Goal: Entertainment & Leisure: Consume media (video, audio)

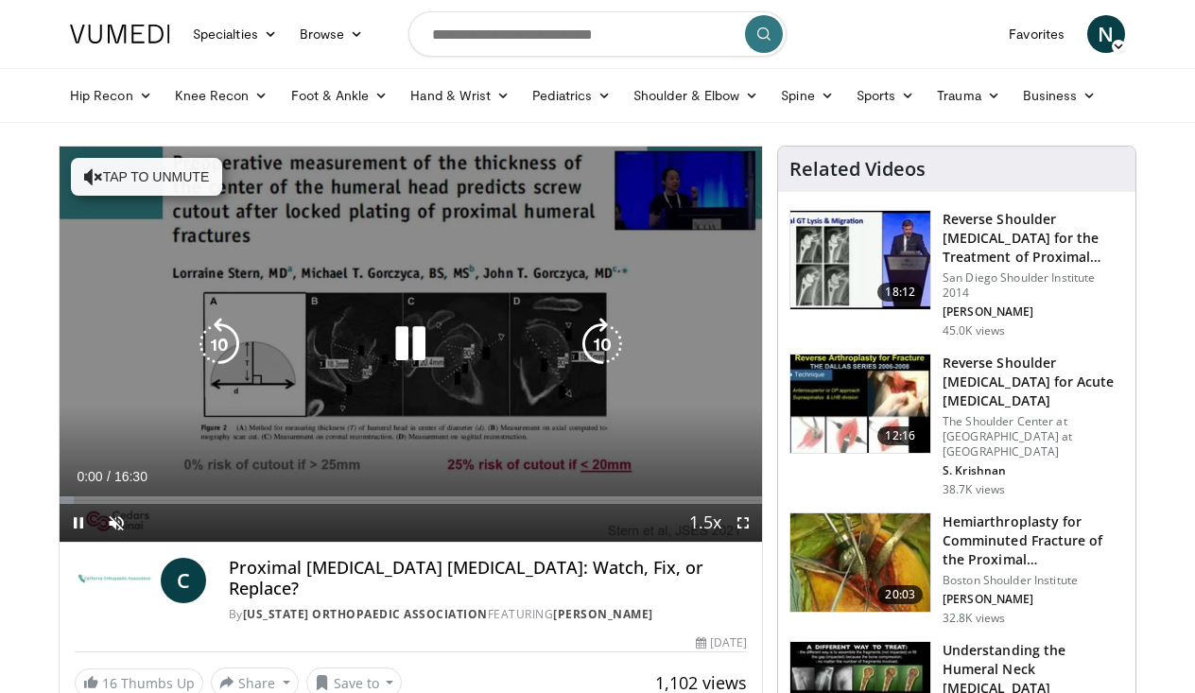
click at [136, 179] on button "Tap to unmute" at bounding box center [146, 177] width 151 height 38
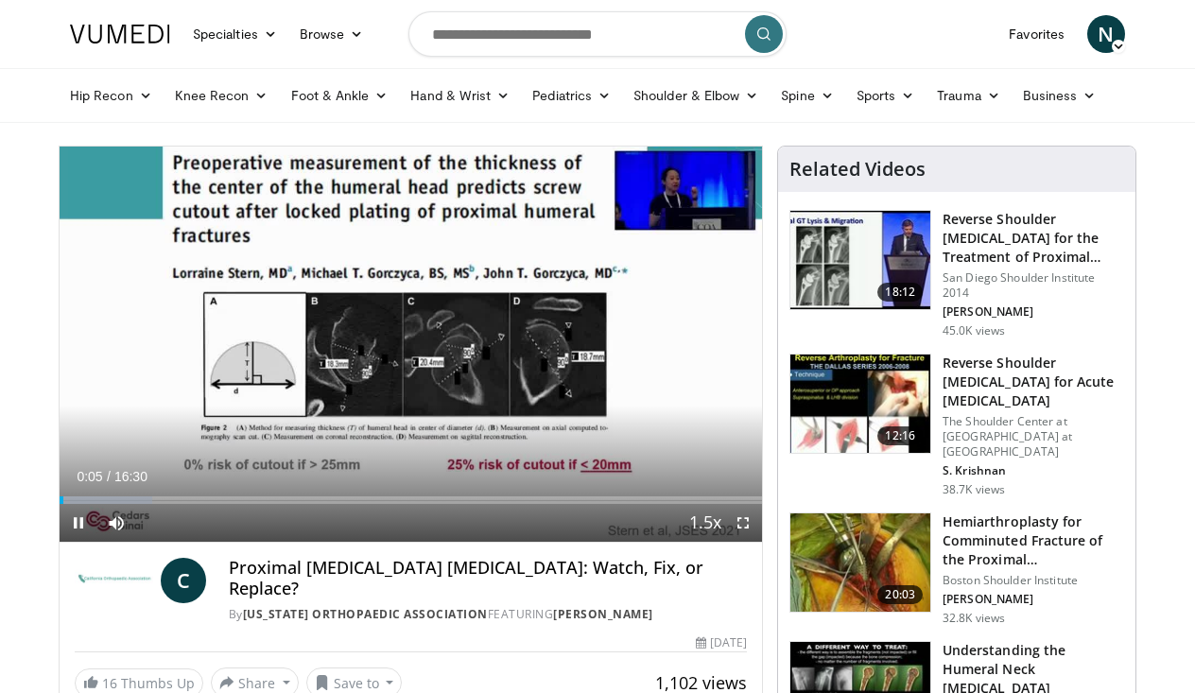
click at [748, 525] on span "Video Player" at bounding box center [743, 523] width 38 height 38
